Goal: Task Accomplishment & Management: Use online tool/utility

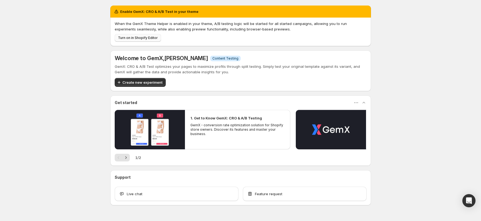
click at [138, 39] on span "Turn on in Shopify Editor" at bounding box center [138, 38] width 40 height 4
click at [140, 37] on span "Turn on in Shopify Editor" at bounding box center [138, 38] width 40 height 4
